Goal: Find specific page/section: Find specific page/section

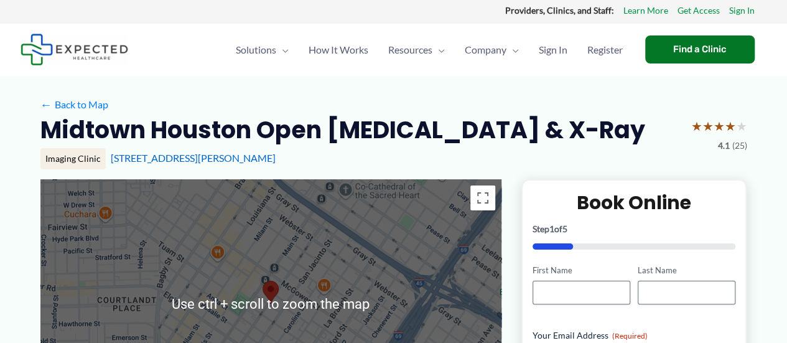
scroll to position [40, 0]
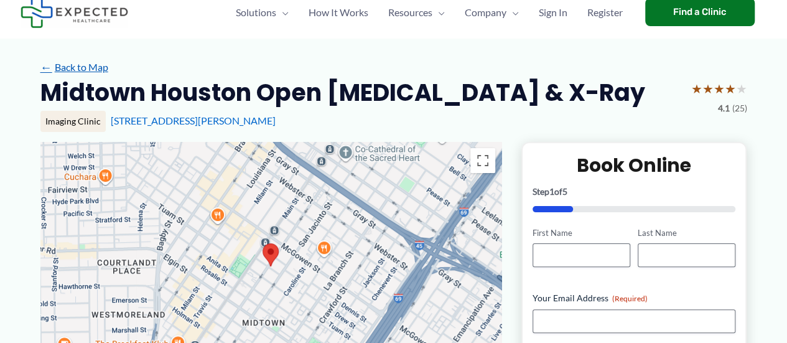
click at [103, 70] on link "← Back to Map" at bounding box center [74, 67] width 68 height 19
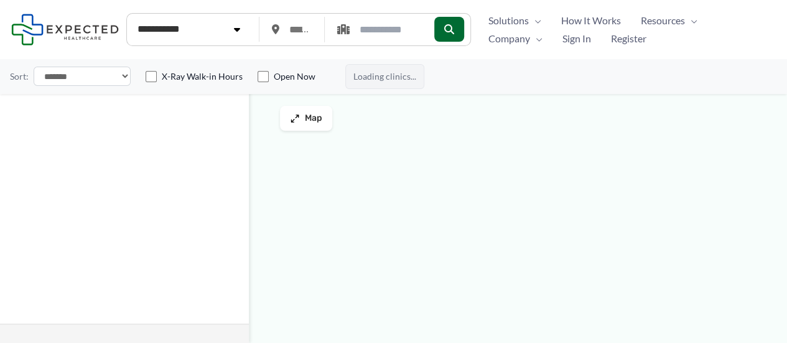
type input "*****"
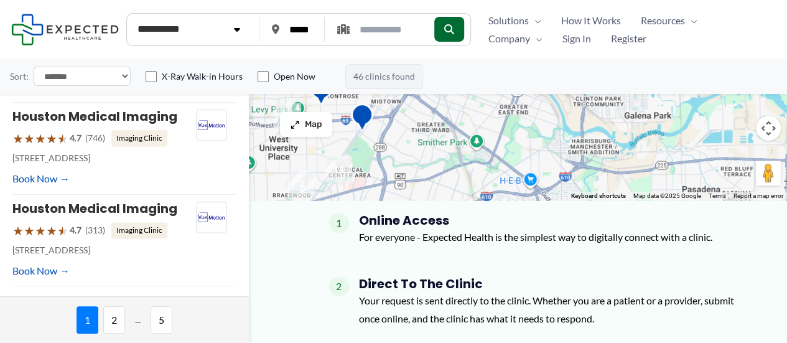
scroll to position [142, 0]
